Goal: Transaction & Acquisition: Book appointment/travel/reservation

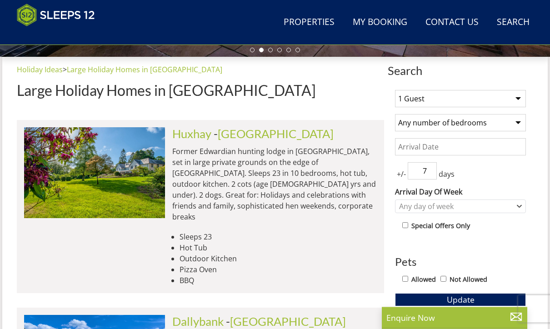
scroll to position [317, 0]
click at [198, 136] on link "Huxhay" at bounding box center [191, 134] width 39 height 14
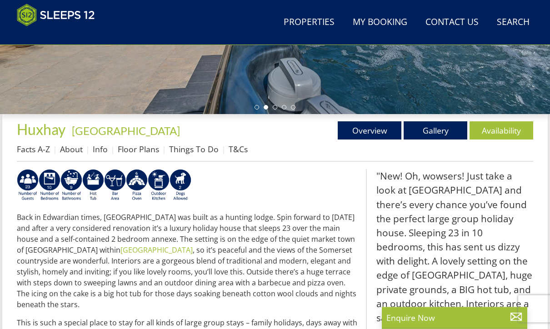
scroll to position [259, 0]
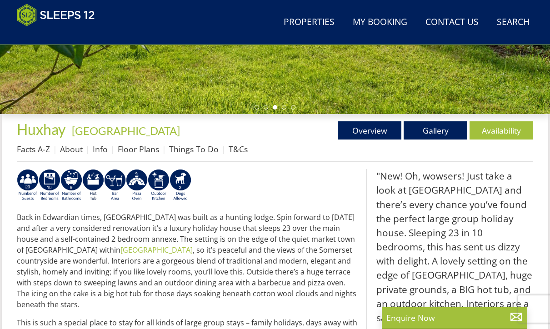
click at [193, 151] on link "Things To Do" at bounding box center [194, 149] width 50 height 11
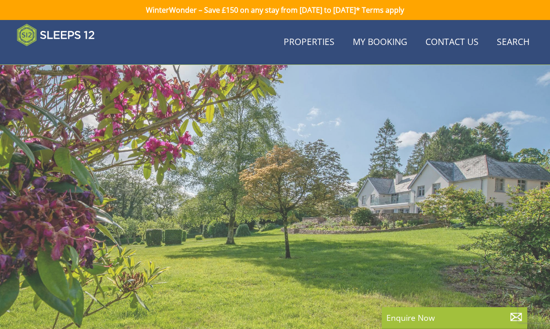
scroll to position [259, 0]
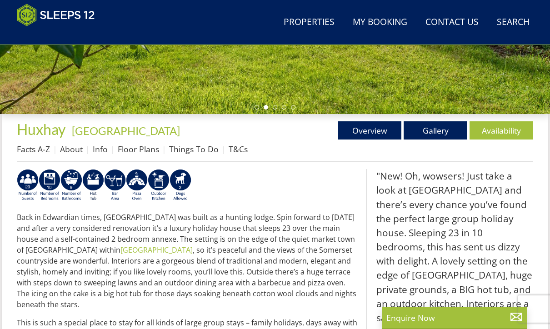
click at [201, 151] on link "Things To Do" at bounding box center [194, 149] width 50 height 11
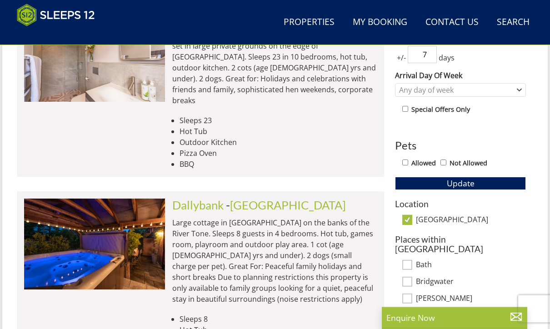
scroll to position [433, 0]
click at [206, 198] on link "Dallybank" at bounding box center [197, 205] width 51 height 14
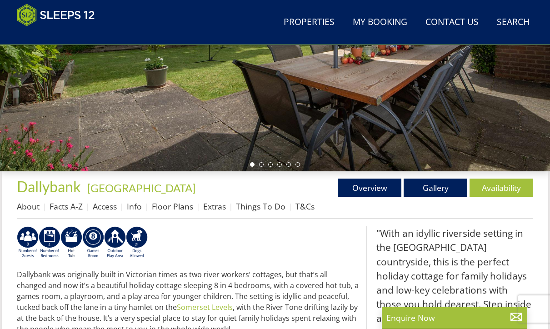
scroll to position [199, 0]
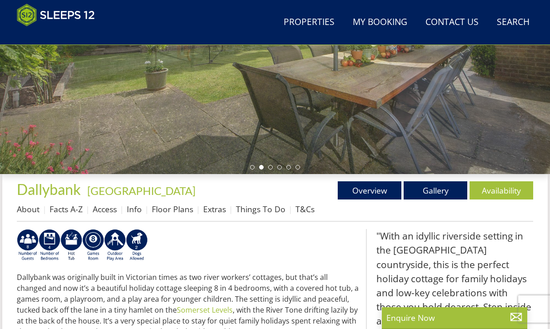
click at [218, 211] on link "Extras" at bounding box center [214, 209] width 23 height 11
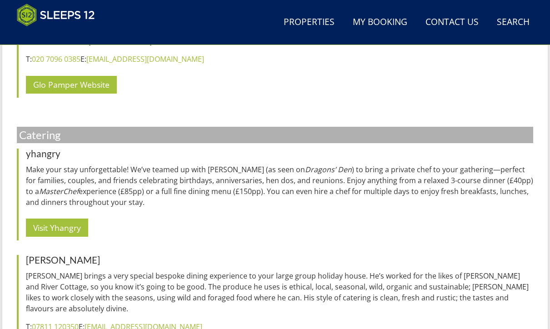
scroll to position [652, 0]
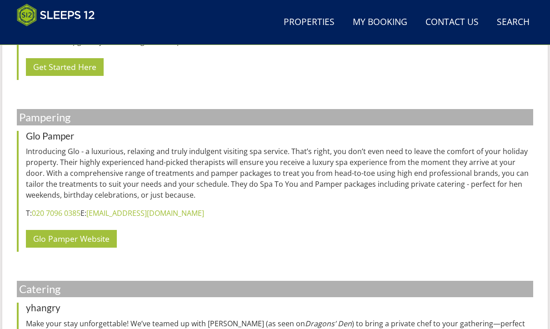
scroll to position [497, 0]
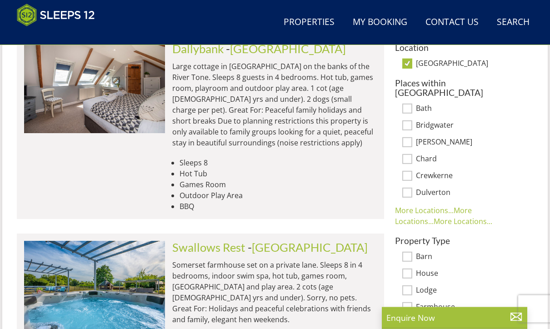
scroll to position [590, 0]
click at [216, 241] on link "Swallows Rest" at bounding box center [208, 248] width 73 height 14
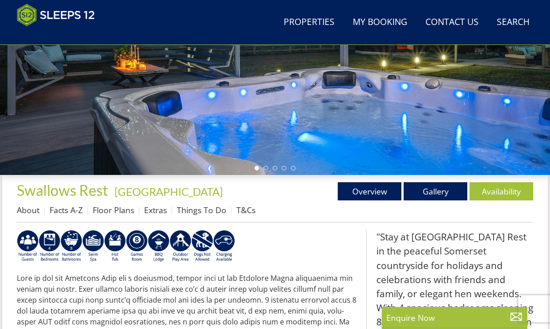
scroll to position [198, 0]
click at [155, 211] on link "Extras" at bounding box center [155, 210] width 23 height 11
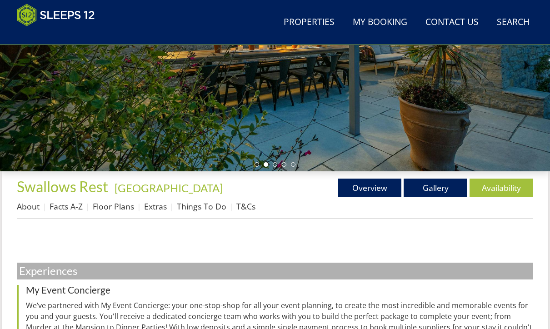
scroll to position [185, 0]
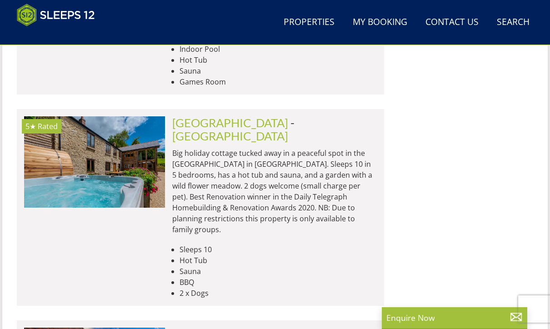
scroll to position [1414, 0]
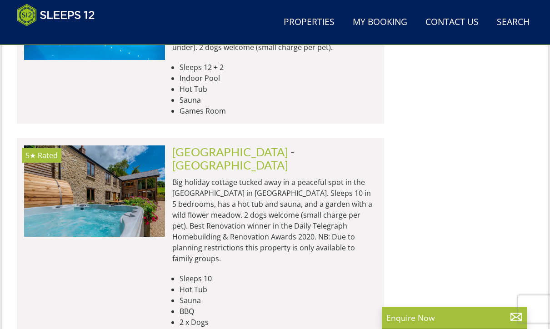
click at [221, 145] on link "[GEOGRAPHIC_DATA]" at bounding box center [230, 152] width 116 height 14
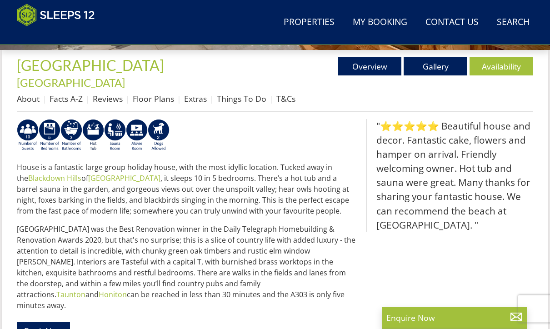
scroll to position [323, 0]
click at [197, 93] on link "Extras" at bounding box center [195, 98] width 23 height 11
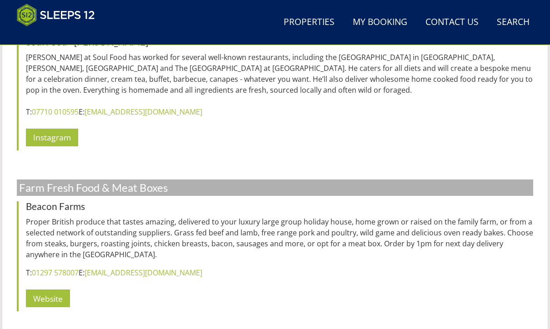
scroll to position [2152, 0]
